Goal: Download file/media

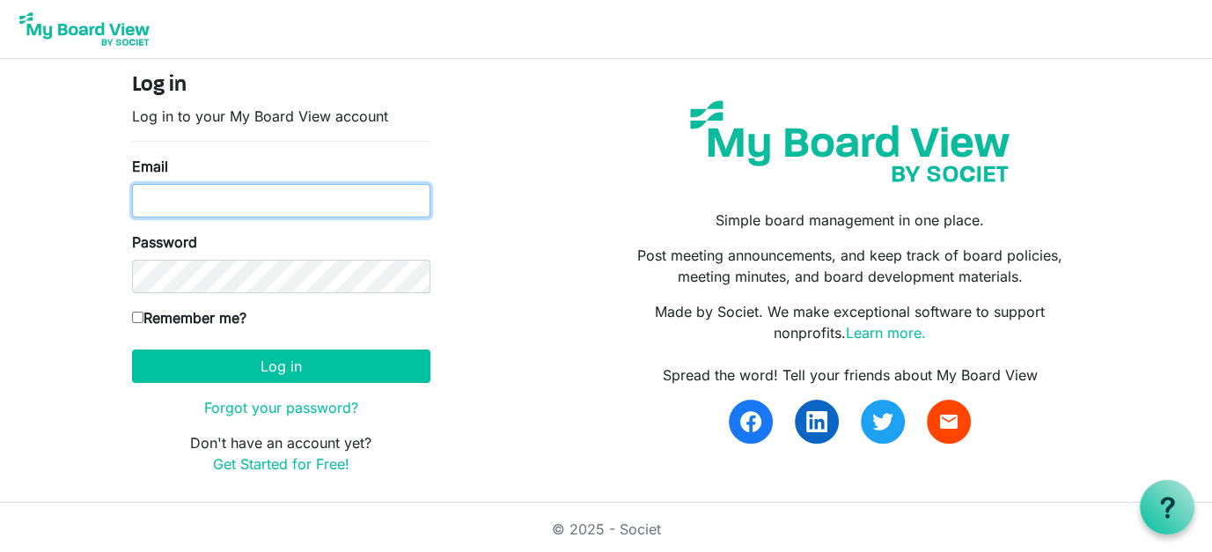
click at [245, 202] on input "Email" at bounding box center [281, 200] width 298 height 33
type input "director@exeterlibrary.org"
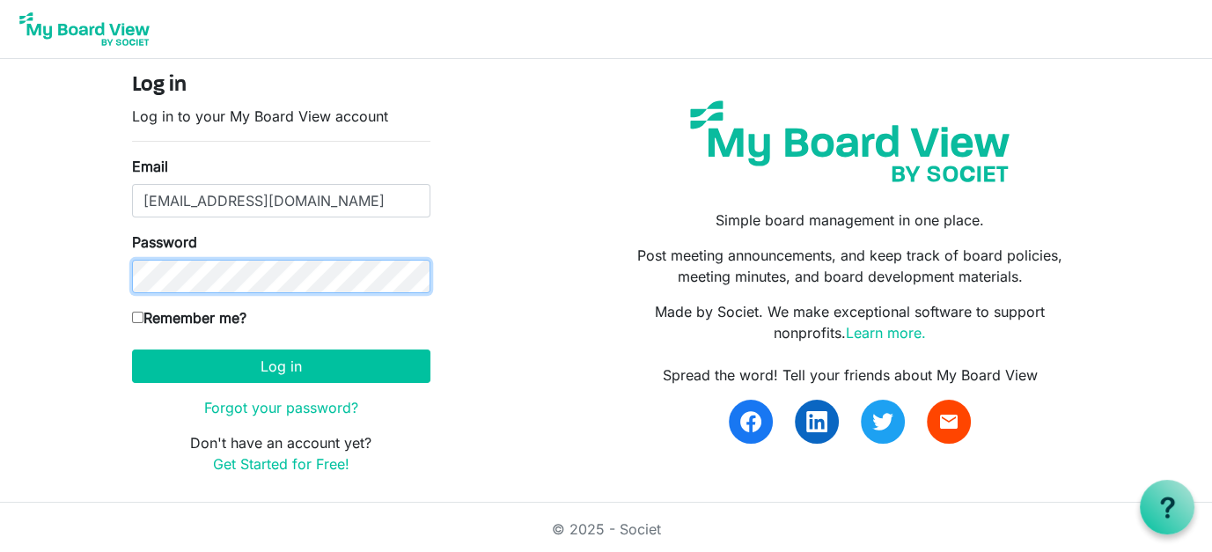
click at [132, 349] on button "Log in" at bounding box center [281, 365] width 298 height 33
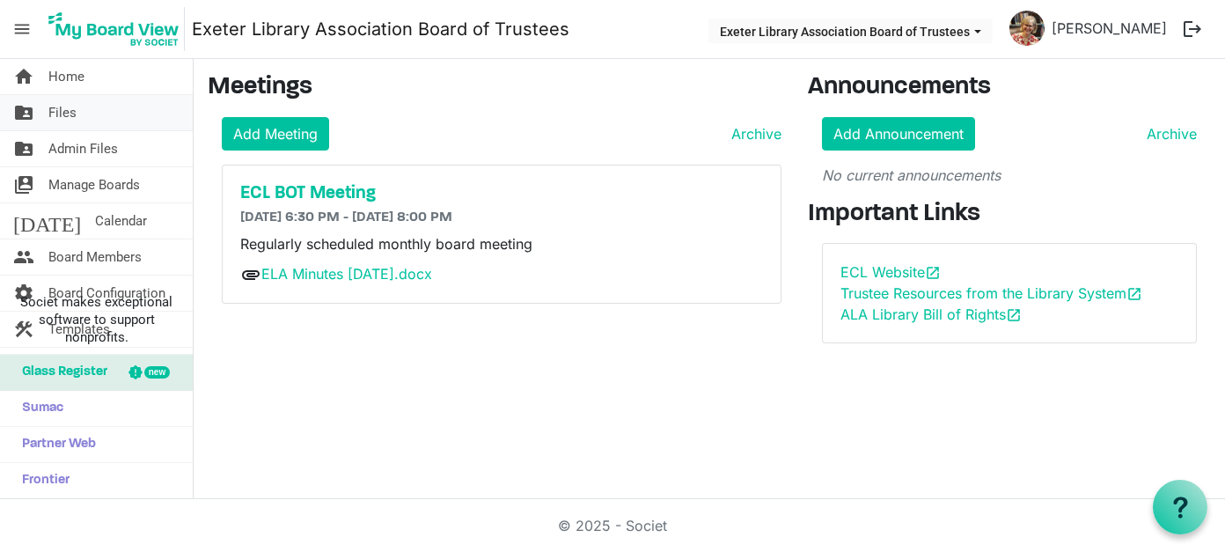
click at [73, 107] on span "Files" at bounding box center [62, 112] width 28 height 35
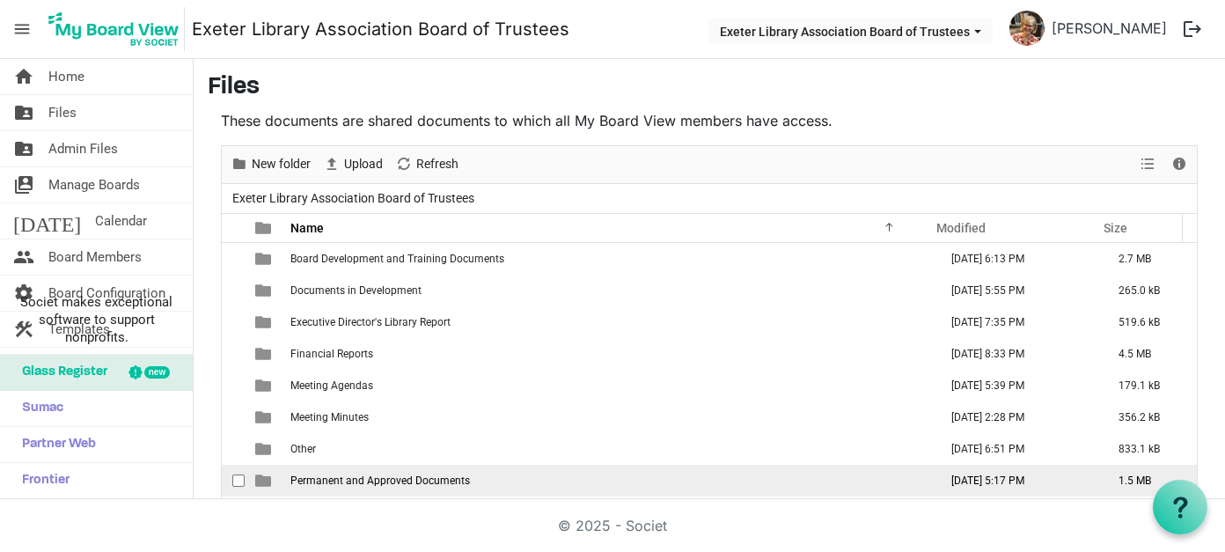
click at [368, 479] on span "Permanent and Approved Documents" at bounding box center [380, 480] width 180 height 12
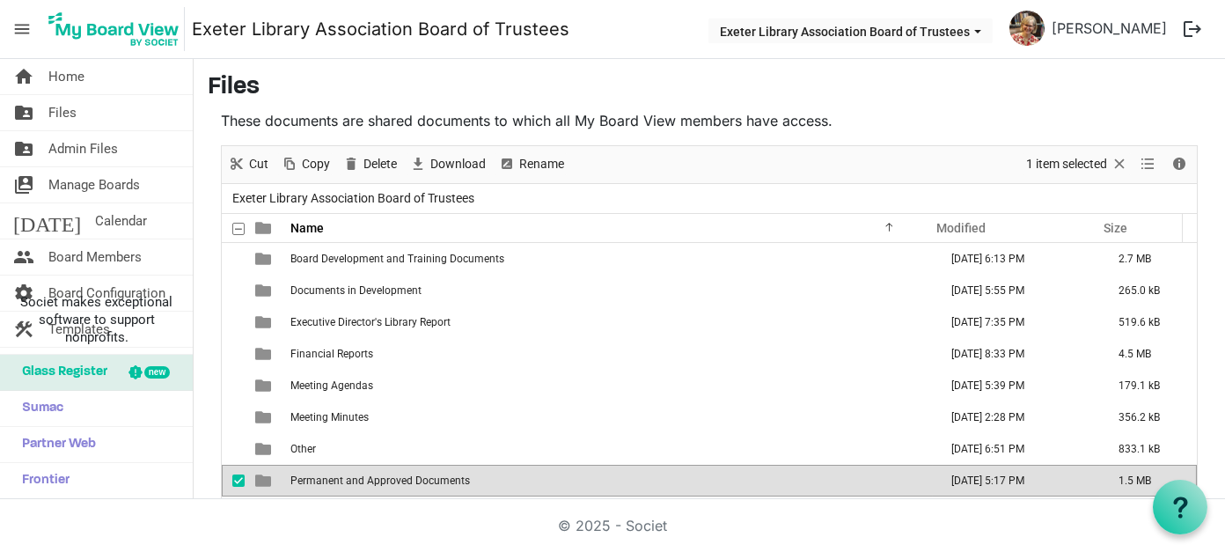
click at [419, 481] on span "Permanent and Approved Documents" at bounding box center [380, 480] width 180 height 12
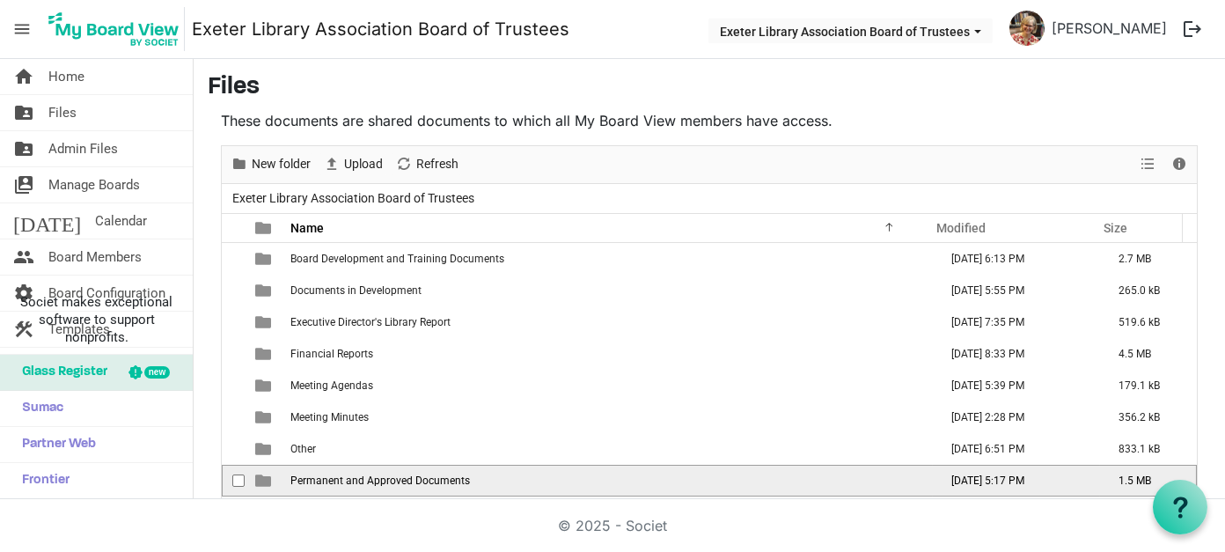
click at [419, 481] on span "Permanent and Approved Documents" at bounding box center [380, 480] width 180 height 12
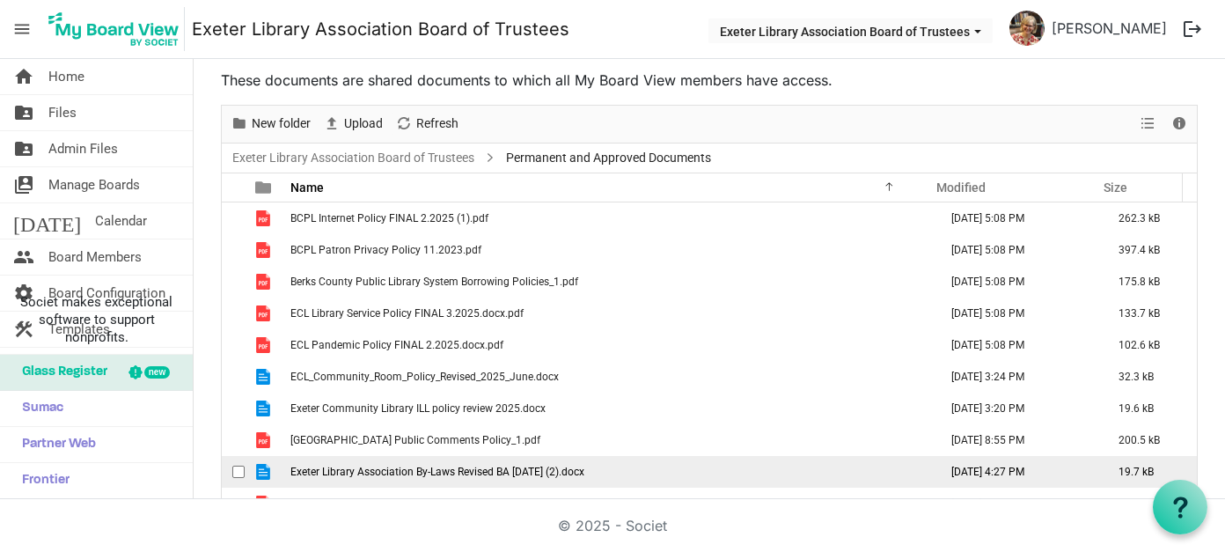
click at [433, 474] on span "Exeter Library Association By-Laws Revised BA July 2025 (2).docx" at bounding box center [437, 472] width 294 height 12
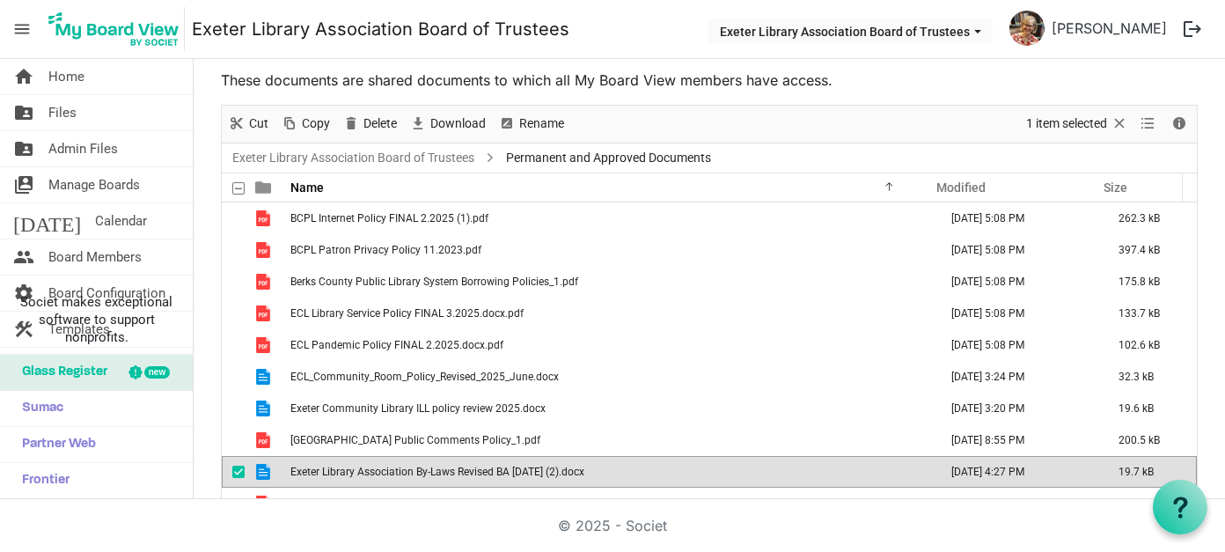
click at [433, 474] on span "Exeter Library Association By-Laws Revised BA July 2025 (2).docx" at bounding box center [437, 472] width 294 height 12
